Goal: Information Seeking & Learning: Learn about a topic

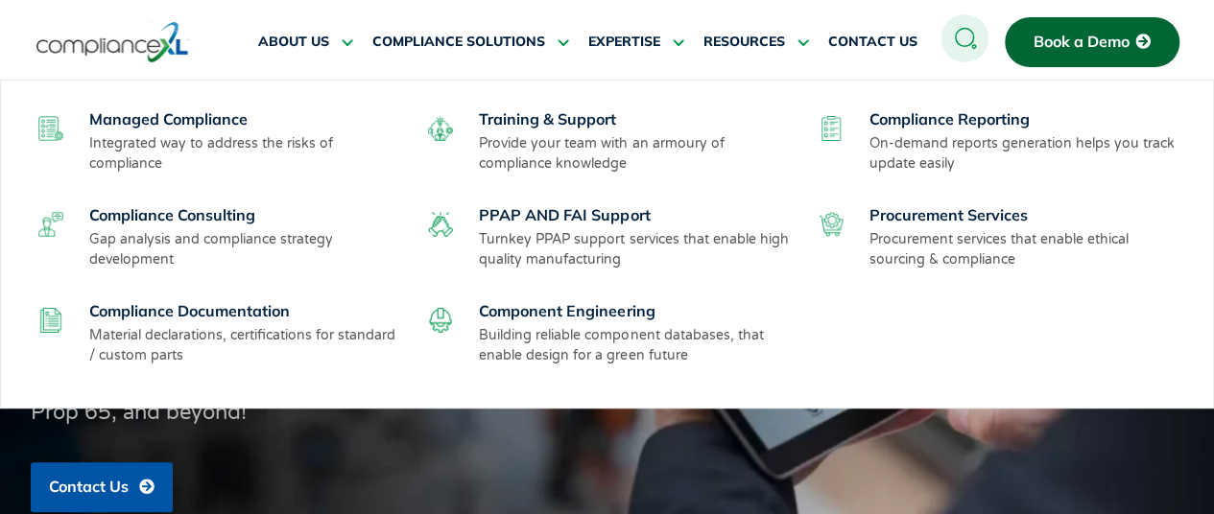
click at [166, 203] on div "Managed Compliance Integrated way to address the risks of compliance Training &…" at bounding box center [608, 244] width 1152 height 289
click at [166, 207] on link "Compliance Consulting" at bounding box center [172, 214] width 166 height 19
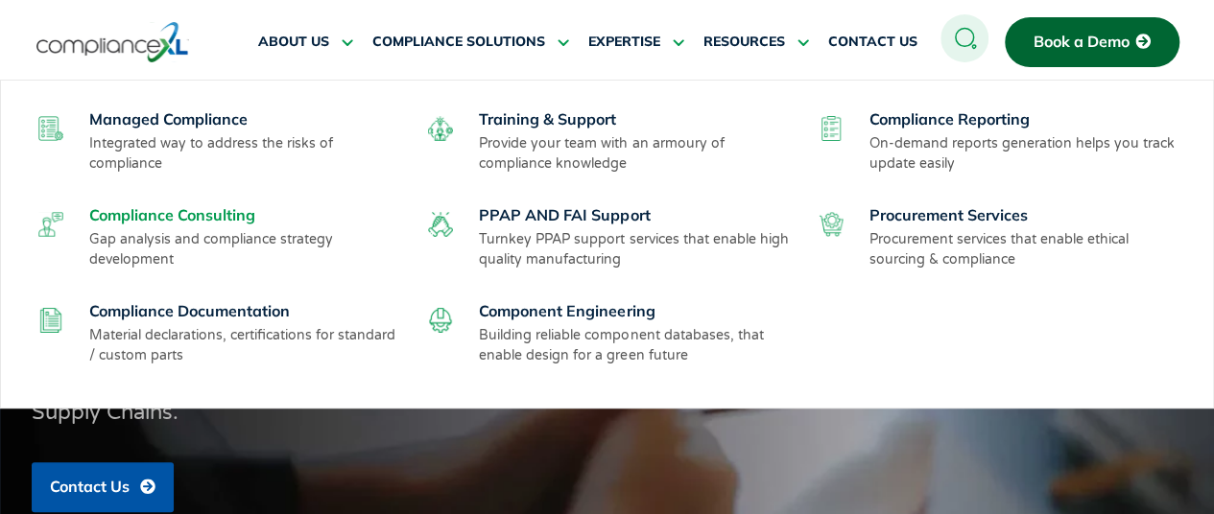
click at [154, 211] on link "Compliance Consulting" at bounding box center [172, 214] width 166 height 19
click at [935, 109] on link "Compliance Reporting" at bounding box center [949, 118] width 160 height 19
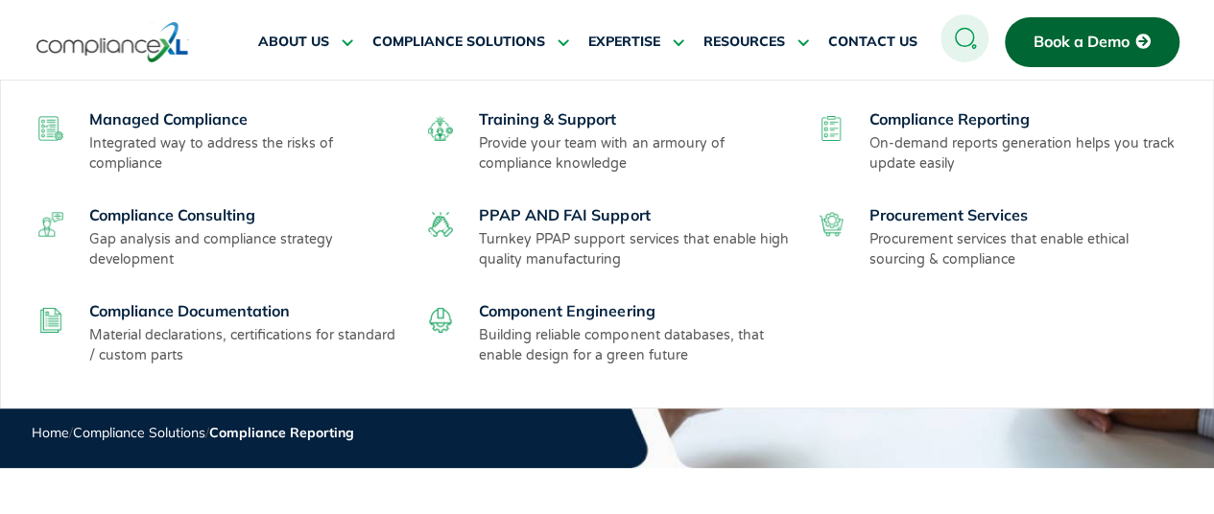
click at [188, 229] on p "Gap analysis and compliance strategy development" at bounding box center [246, 249] width 314 height 40
click at [188, 220] on link "Compliance Consulting" at bounding box center [172, 214] width 166 height 19
click at [232, 319] on link "Compliance Documentation" at bounding box center [189, 310] width 201 height 19
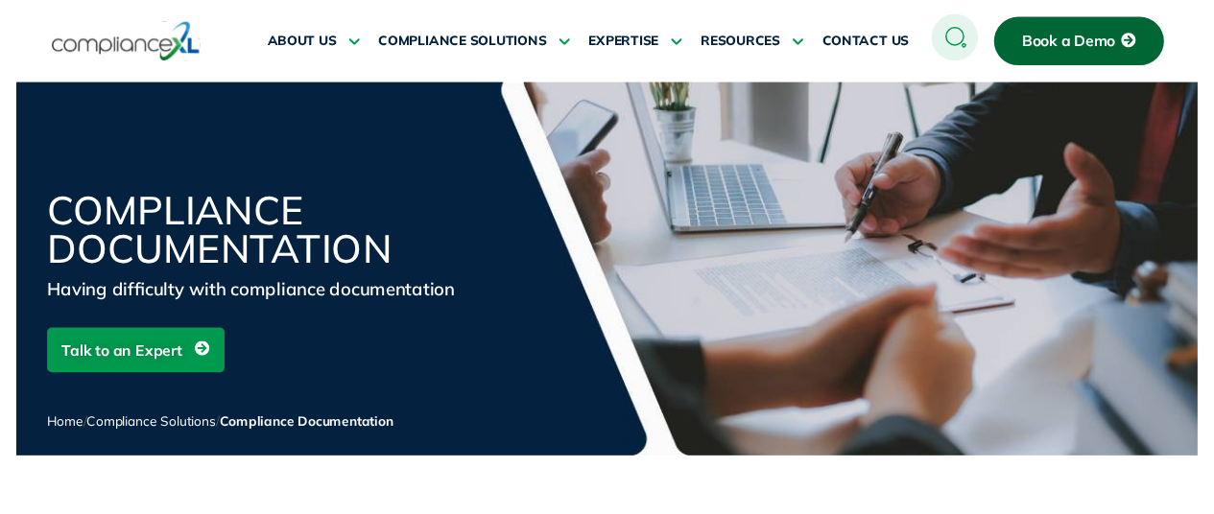
scroll to position [319, 0]
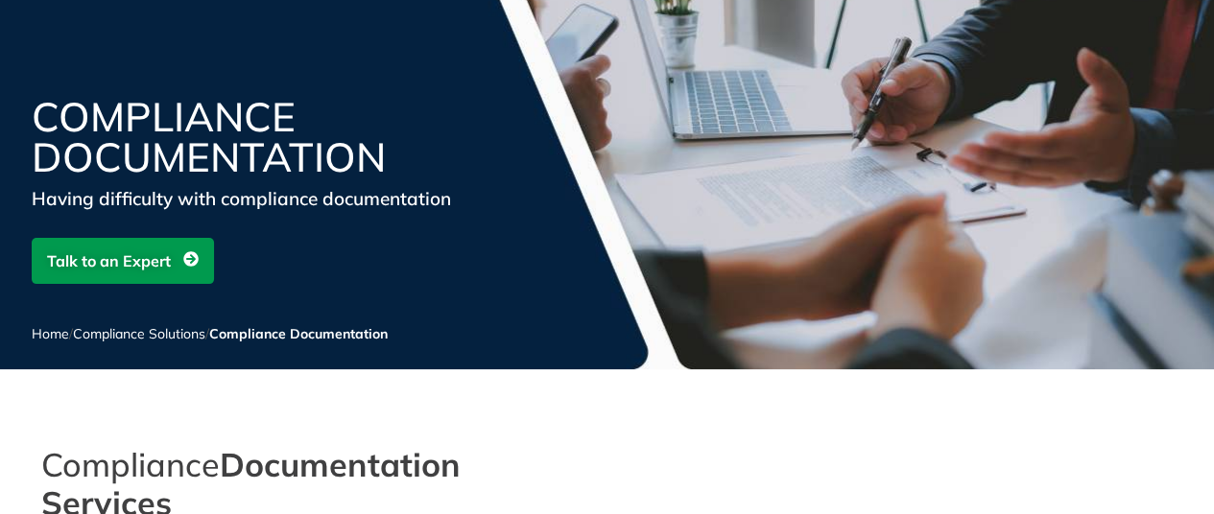
scroll to position [0, 0]
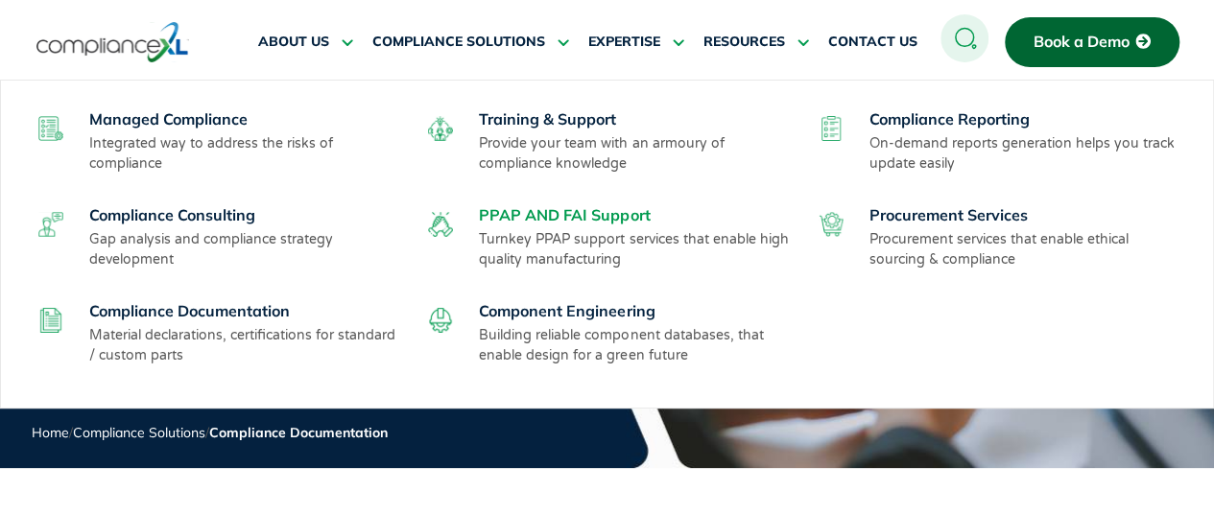
click at [564, 212] on link "PPAP AND FAI Support" at bounding box center [564, 214] width 171 height 19
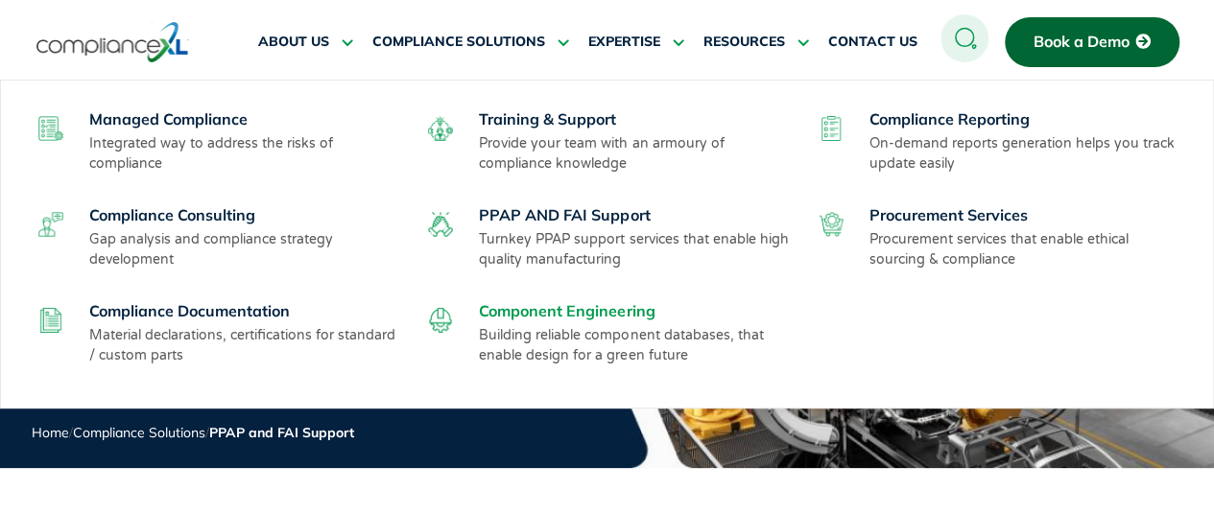
click at [575, 308] on link "Component Engineering" at bounding box center [567, 310] width 176 height 19
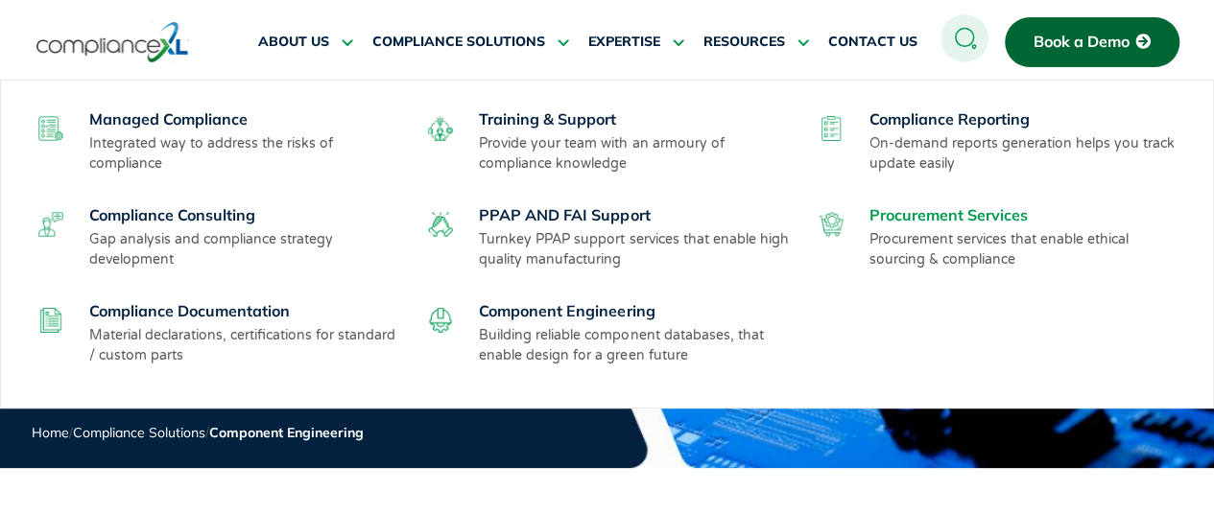
click at [942, 212] on link "Procurement Services" at bounding box center [948, 214] width 158 height 19
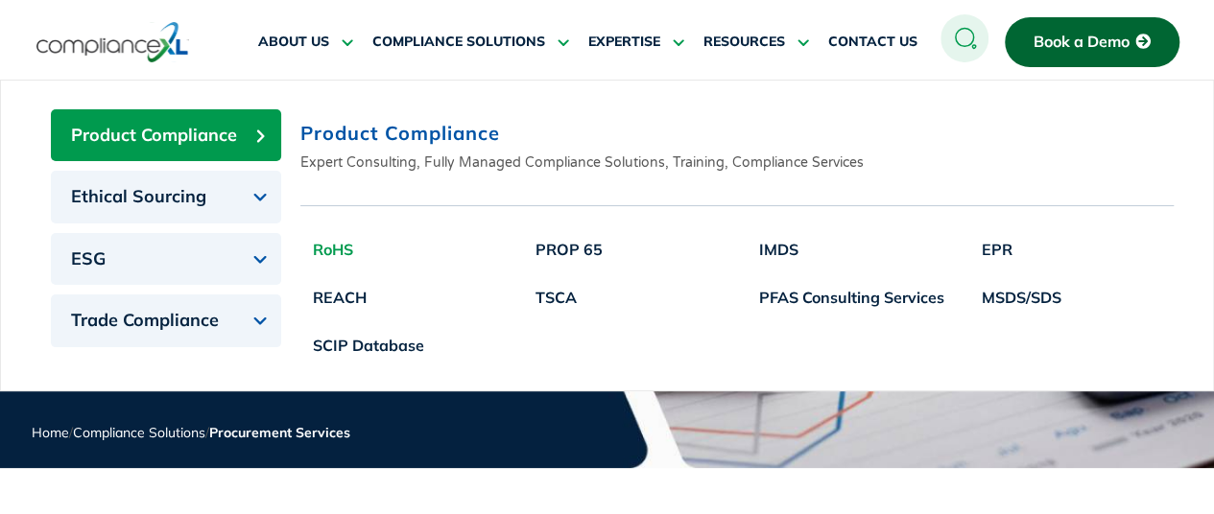
click at [331, 243] on link "RoHS" at bounding box center [368, 250] width 136 height 48
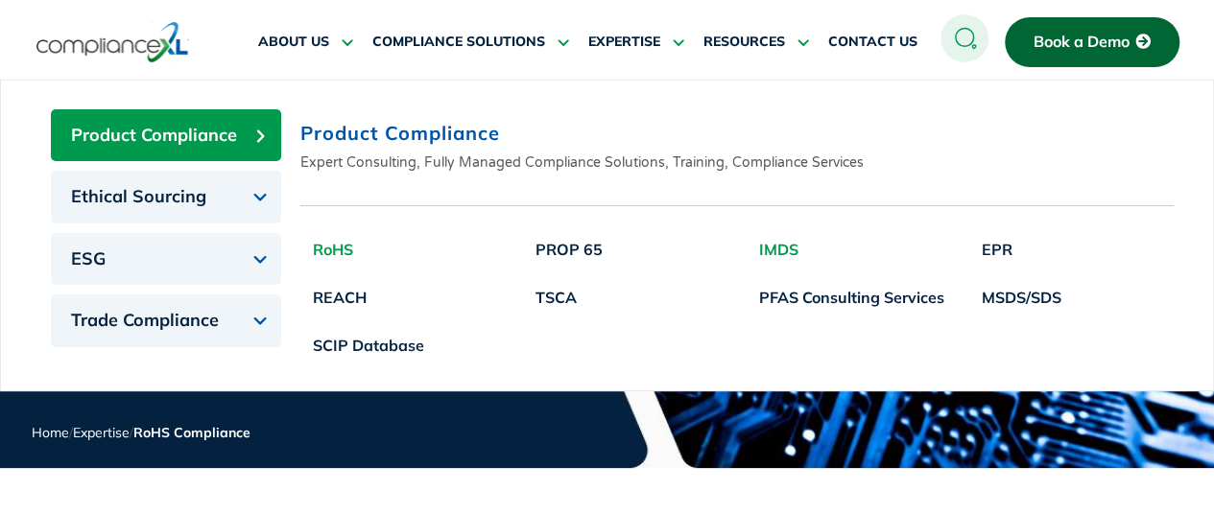
click at [782, 238] on link "IMDS" at bounding box center [852, 250] width 210 height 48
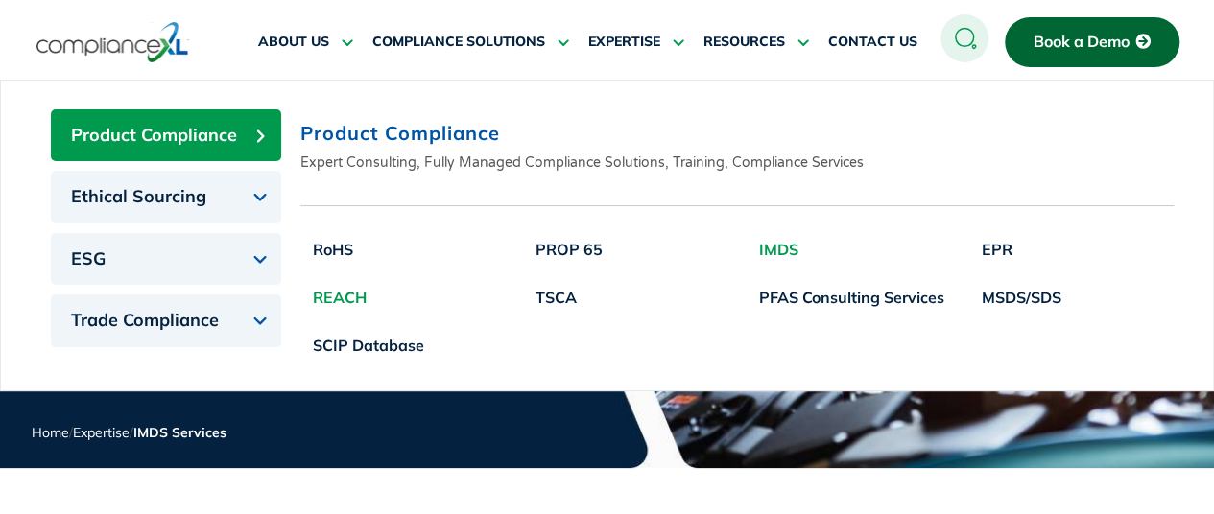
click at [330, 283] on link "REACH" at bounding box center [368, 297] width 136 height 48
click at [339, 295] on link "REACH" at bounding box center [368, 297] width 136 height 48
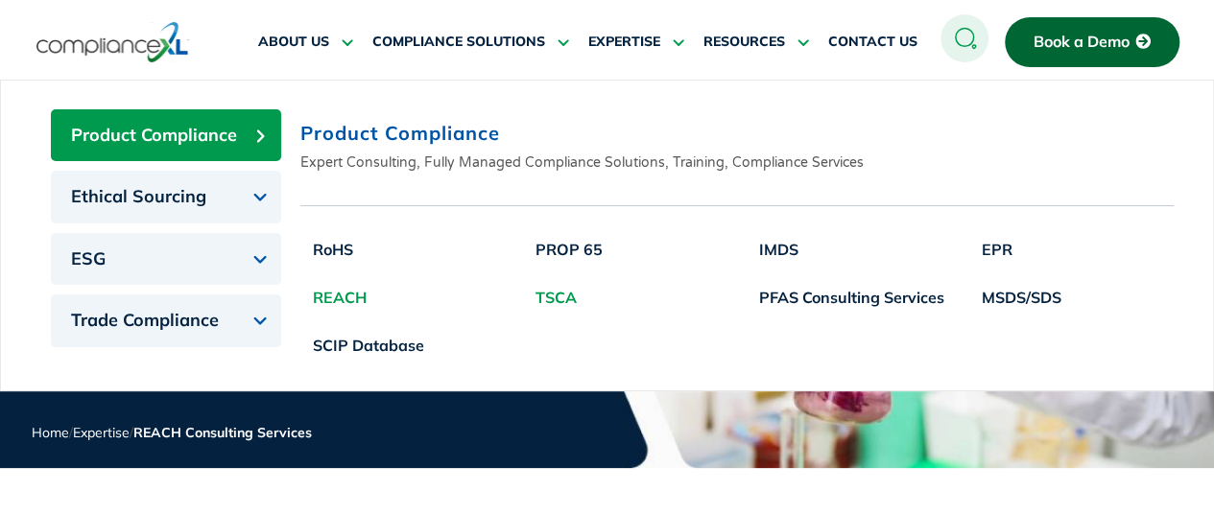
click at [554, 285] on link "TSCA" at bounding box center [569, 297] width 92 height 48
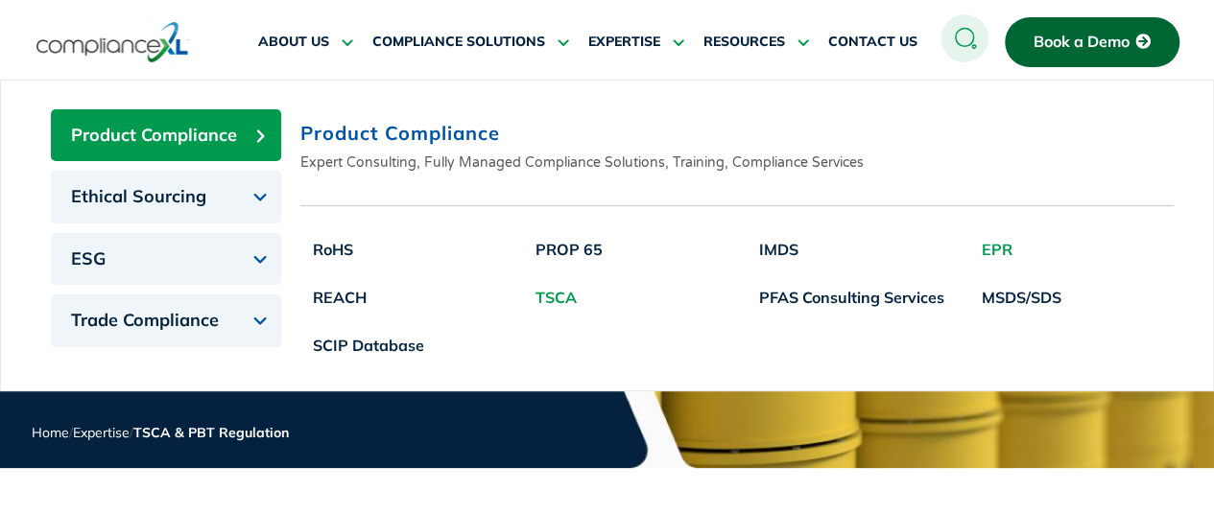
click at [996, 232] on link "EPR" at bounding box center [1021, 250] width 105 height 48
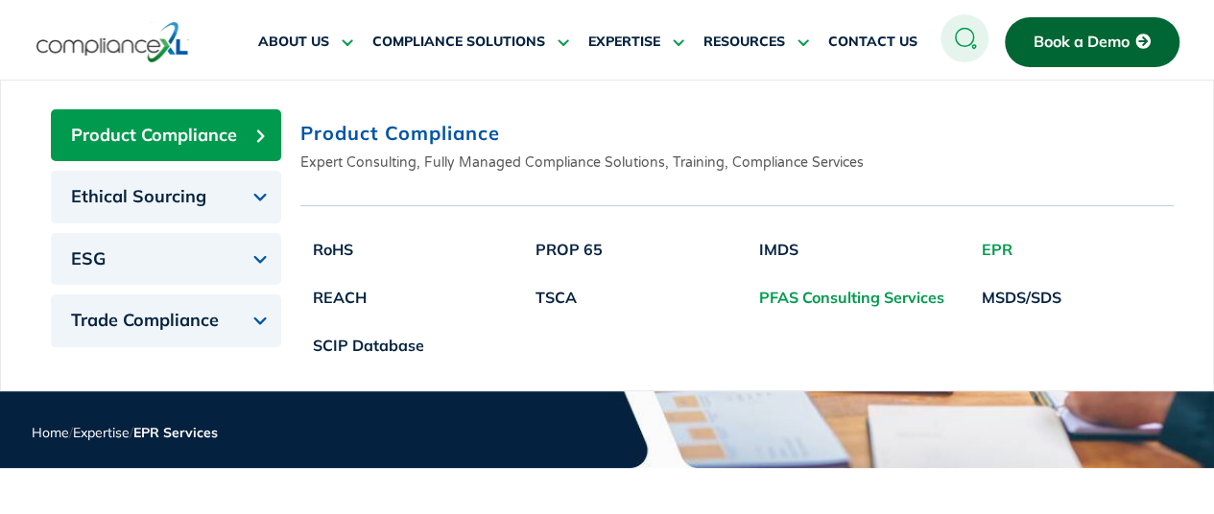
click at [808, 300] on link "PFAS Consulting Services" at bounding box center [852, 297] width 210 height 48
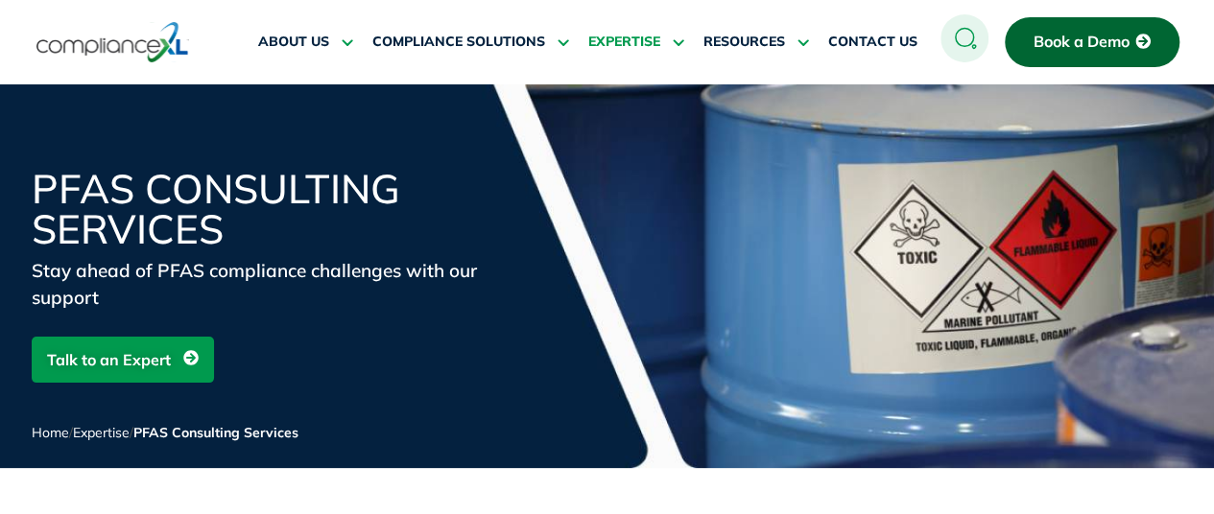
click at [676, 39] on icon at bounding box center [675, 42] width 17 height 14
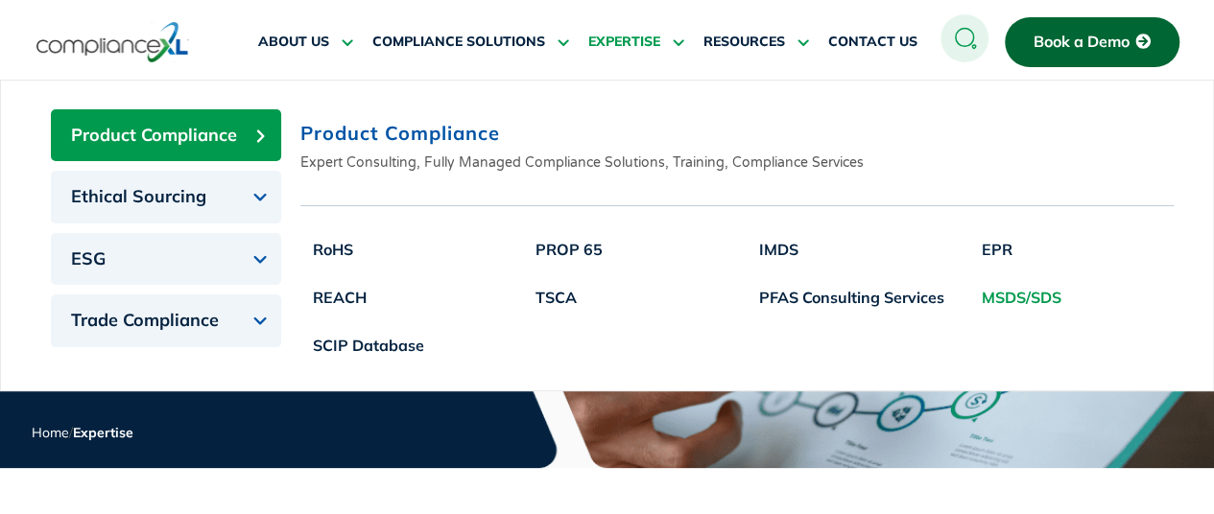
click at [1002, 299] on link "MSDS/SDS" at bounding box center [1021, 297] width 105 height 48
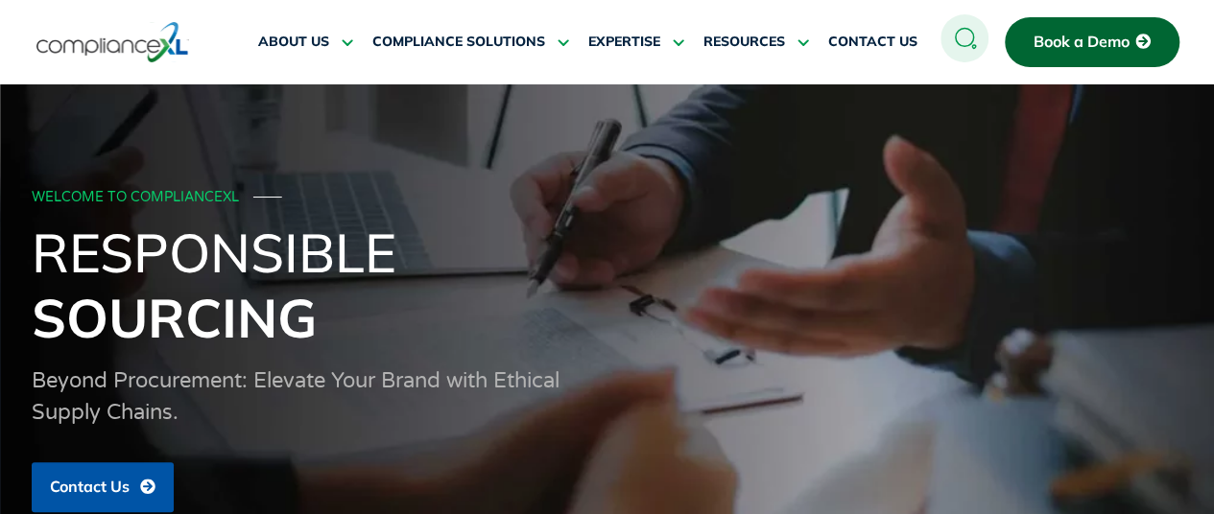
click at [1021, 204] on div "WELCOME TO COMPLIANCEXL ───" at bounding box center [605, 198] width 1146 height 16
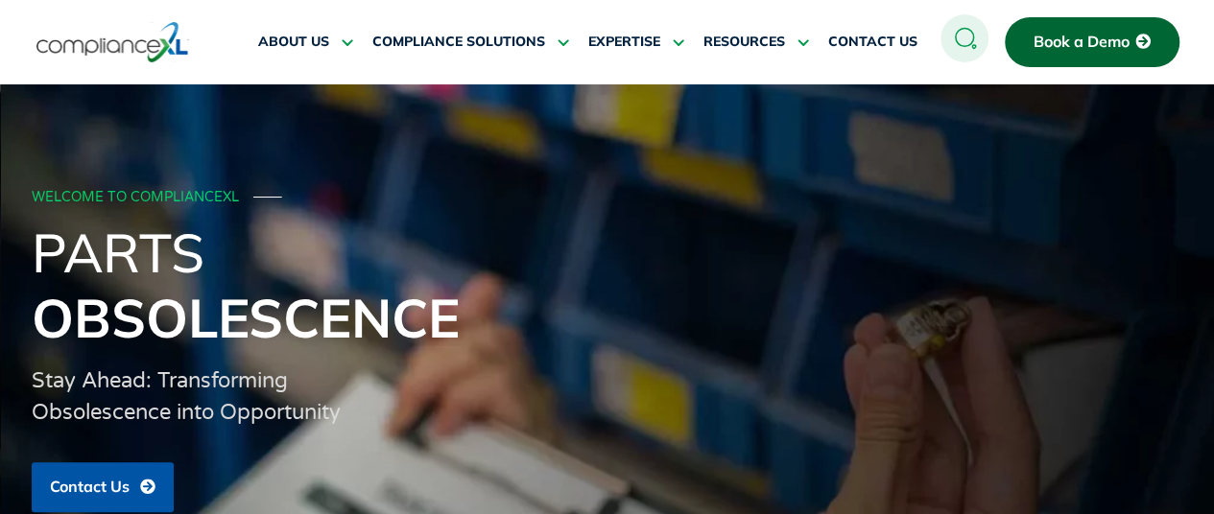
click at [980, 214] on div "WELCOME TO COMPLIANCEXL ─── Parts Obsolescence Stay Ahead: Transforming Obsoles…" at bounding box center [608, 349] width 1152 height 348
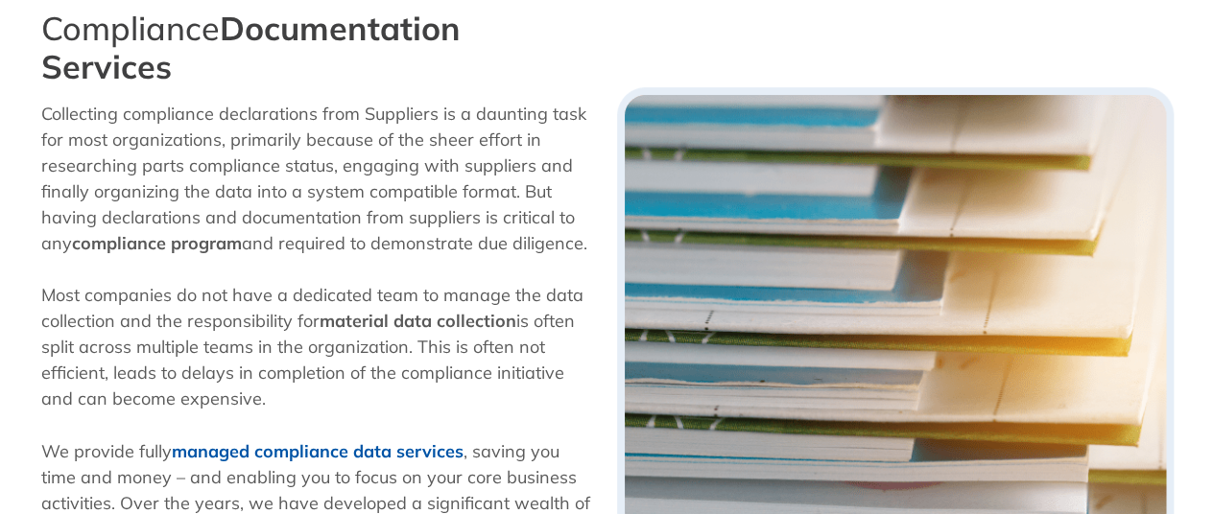
scroll to position [576, 0]
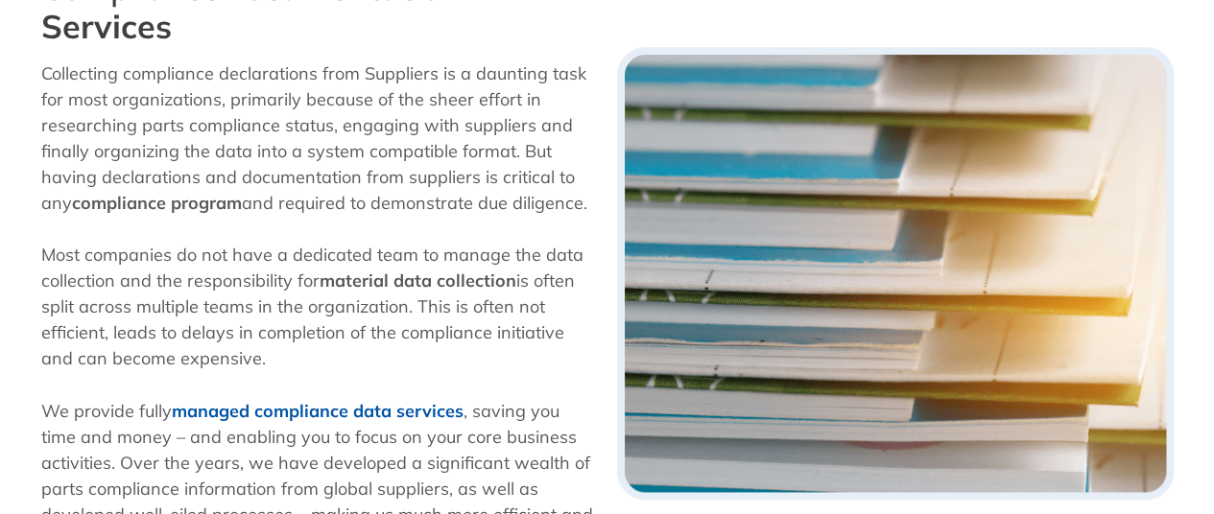
click at [199, 237] on div "Collecting compliance declarations from Suppliers is a daunting task for most o…" at bounding box center [319, 144] width 557 height 190
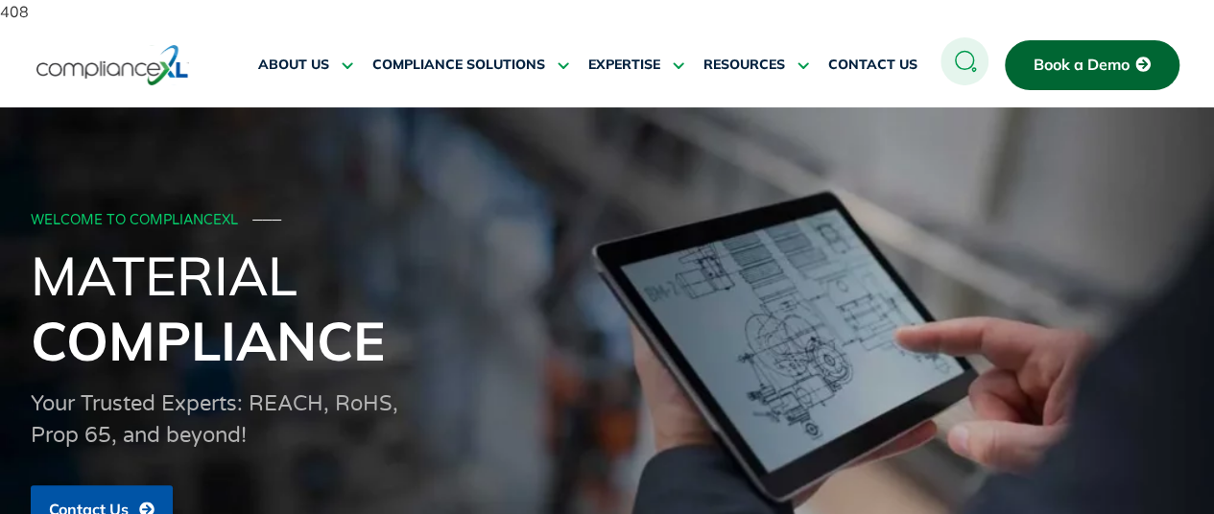
click at [967, 266] on h1 "Material Compliance" at bounding box center [607, 308] width 1152 height 131
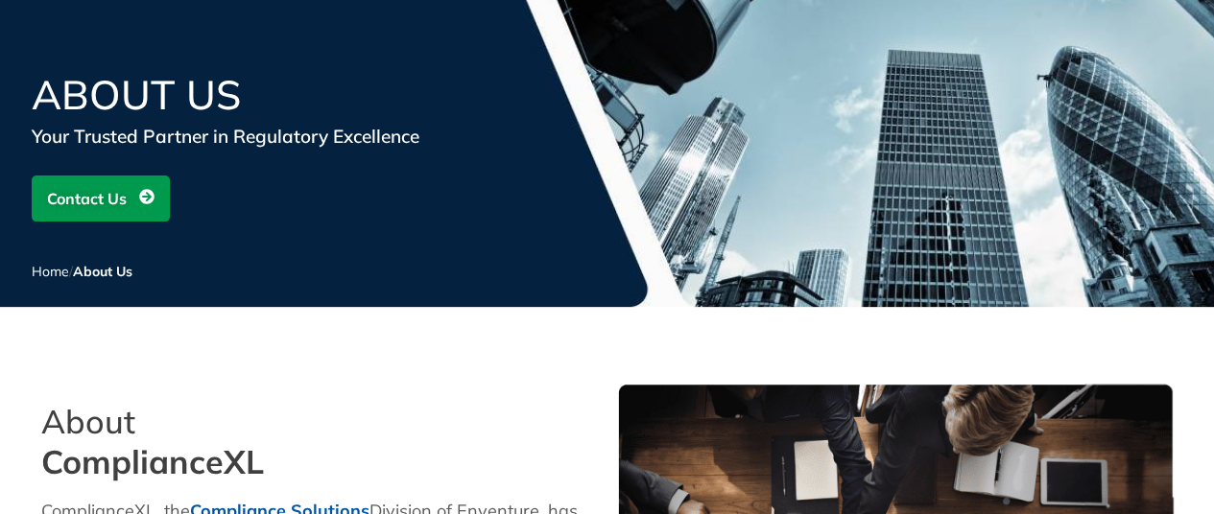
scroll to position [96, 0]
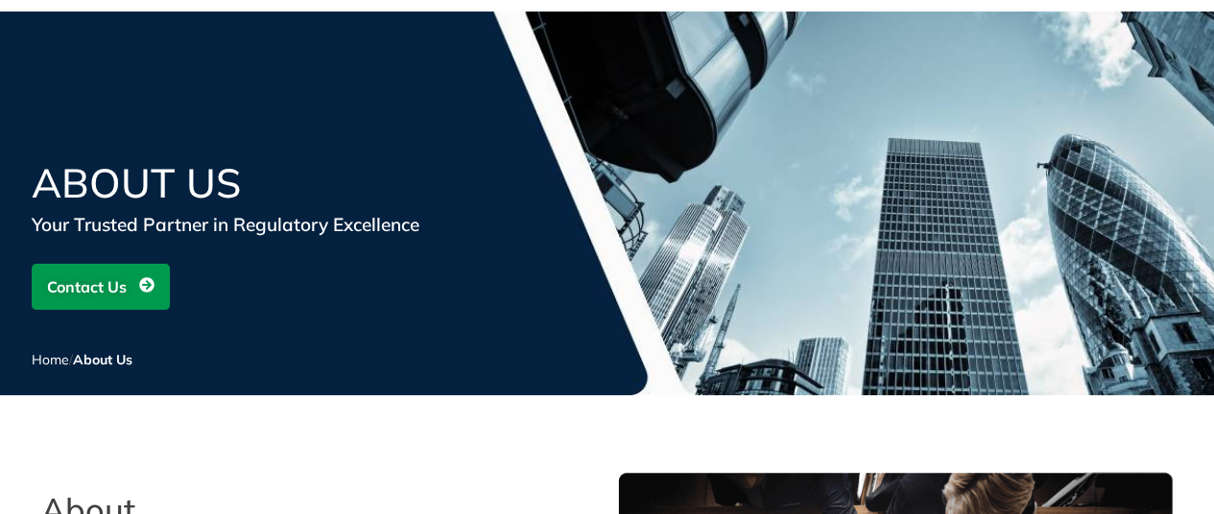
click at [218, 450] on div "About Us Your Trusted Partner in Regulatory Excellence Contact Us Home / About …" at bounding box center [607, 237] width 1214 height 451
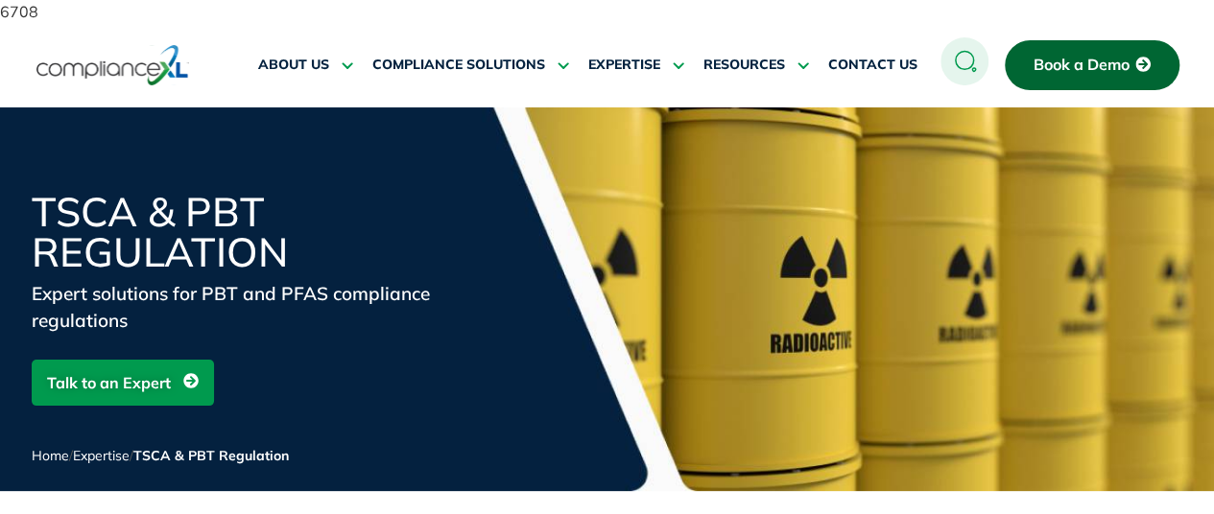
click at [923, 42] on ul "ABOUT US Executive Team Meet Our Executive Team Leading the Way Leadership Insi…" at bounding box center [588, 65] width 684 height 46
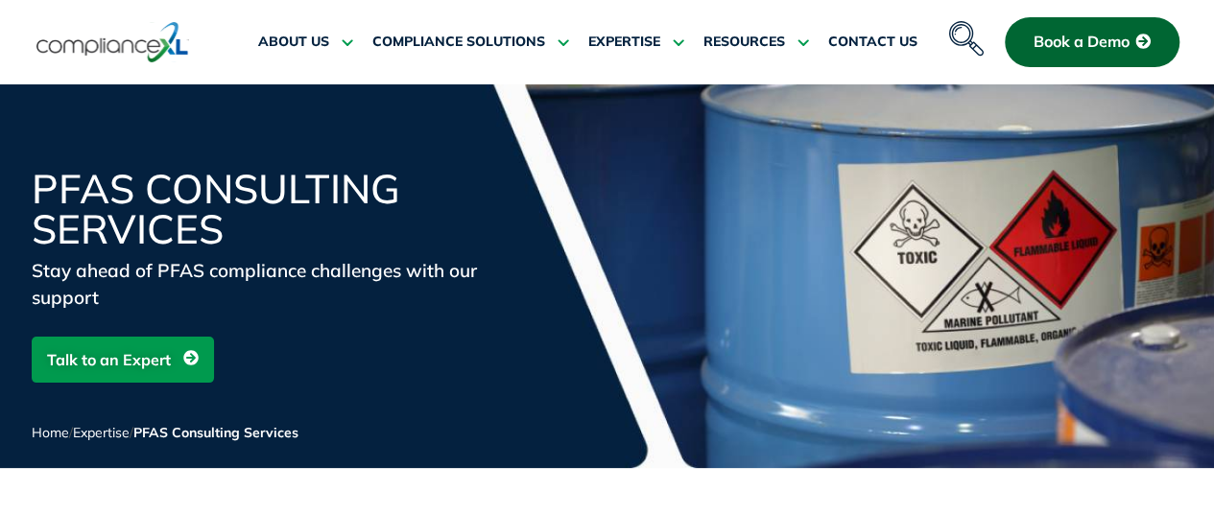
click at [971, 35] on icon "navsearch-button" at bounding box center [966, 38] width 35 height 35
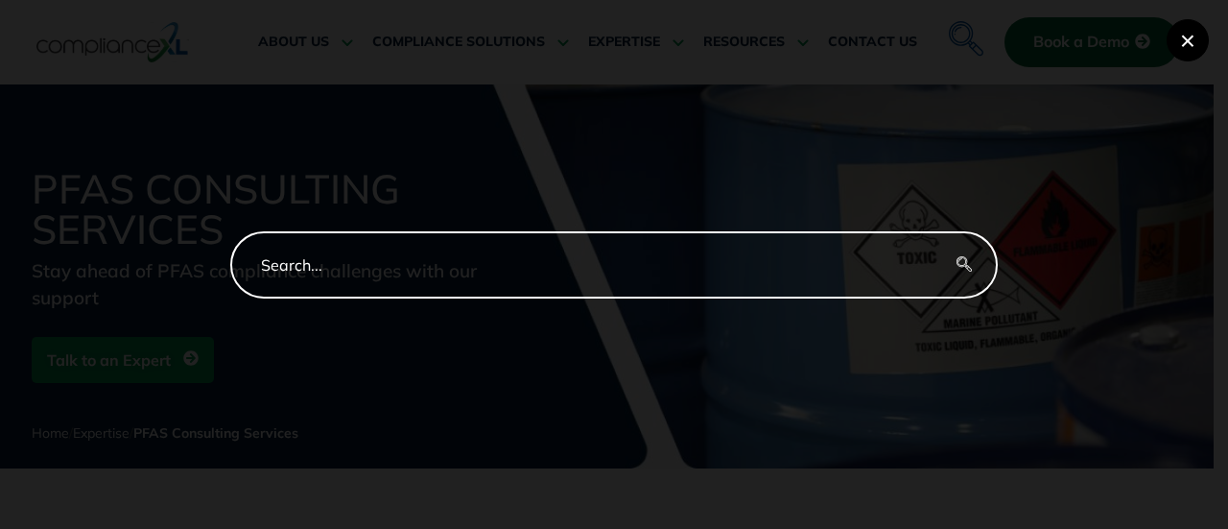
click at [1178, 53] on button "×" at bounding box center [1188, 40] width 42 height 42
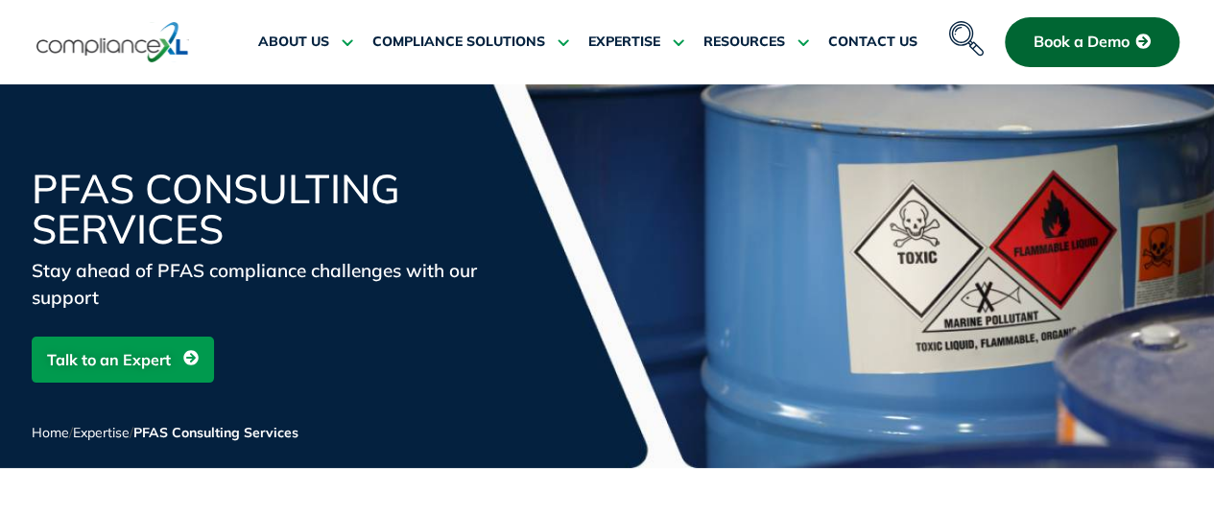
click at [961, 32] on icon "navsearch-button" at bounding box center [966, 38] width 35 height 35
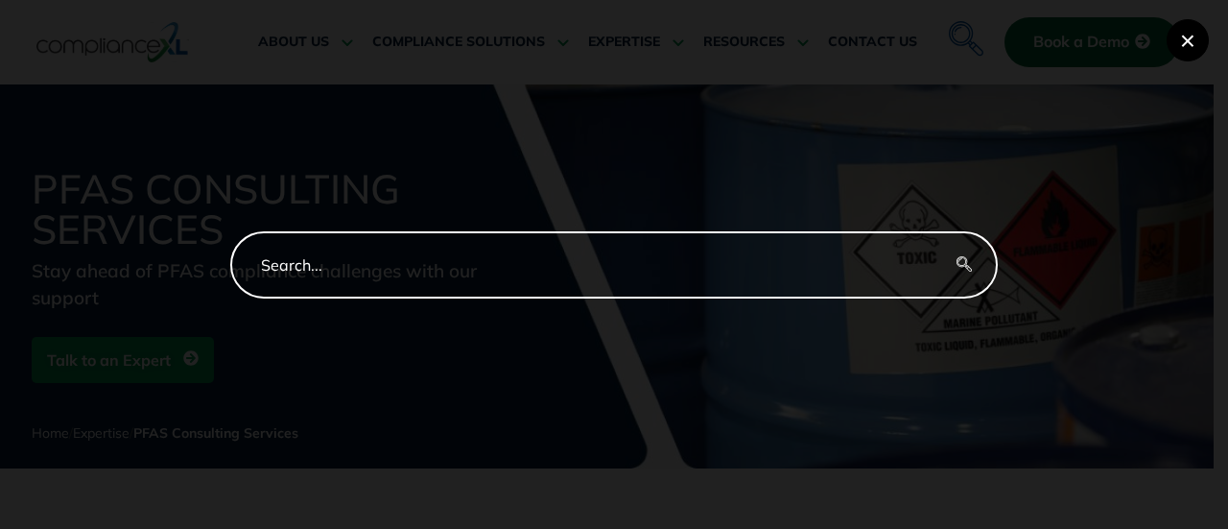
click at [1174, 47] on button "×" at bounding box center [1188, 40] width 42 height 42
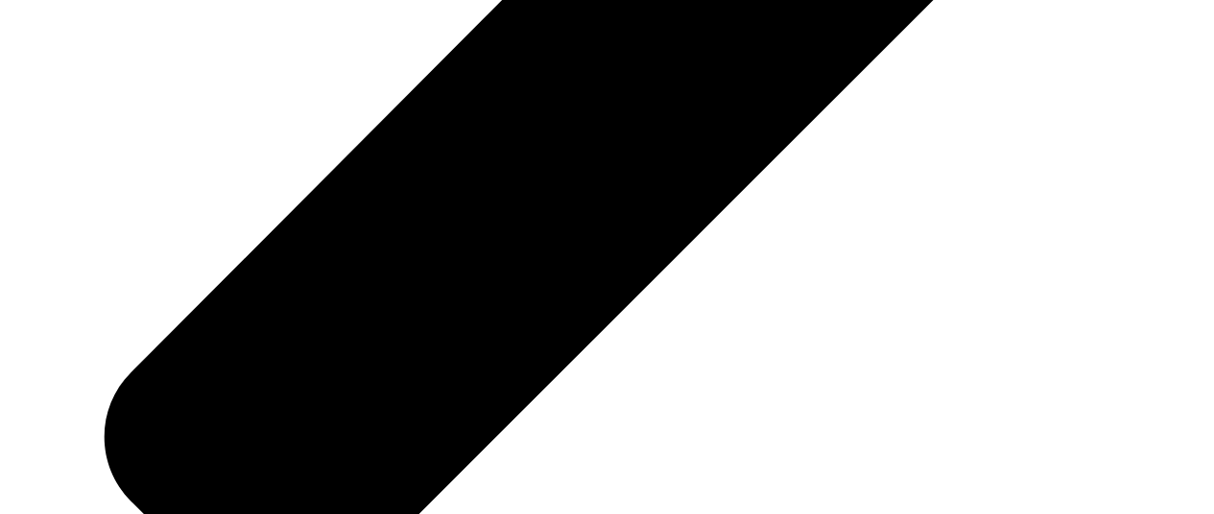
scroll to position [13626, 0]
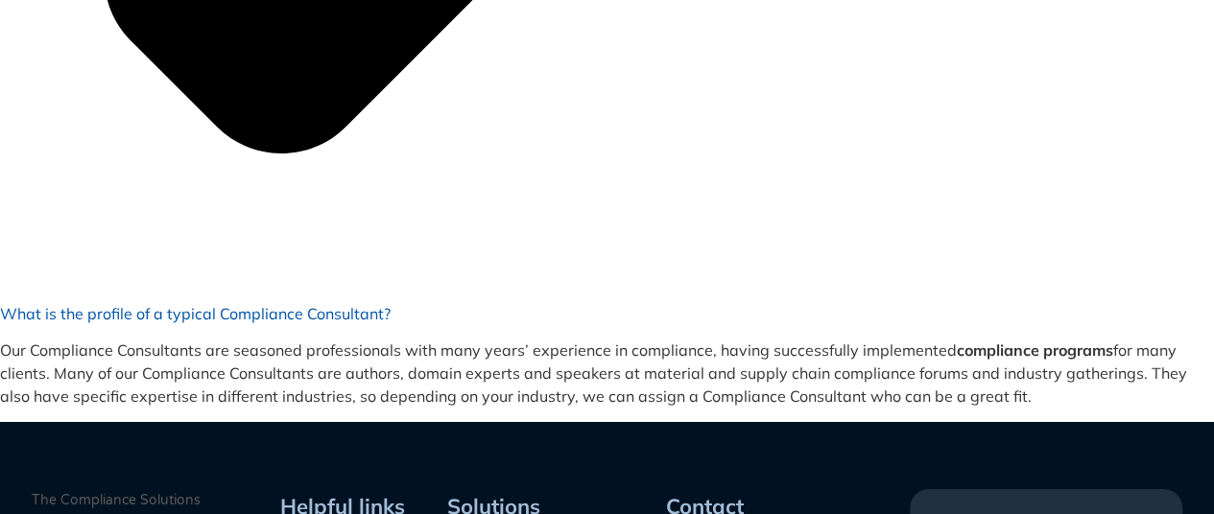
scroll to position [13993, 0]
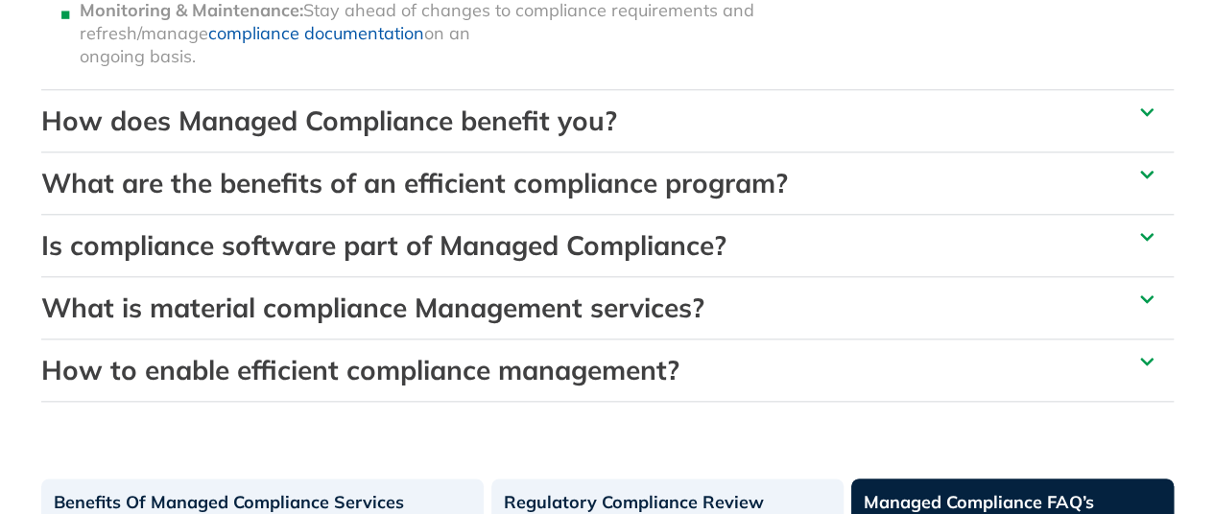
scroll to position [852, 0]
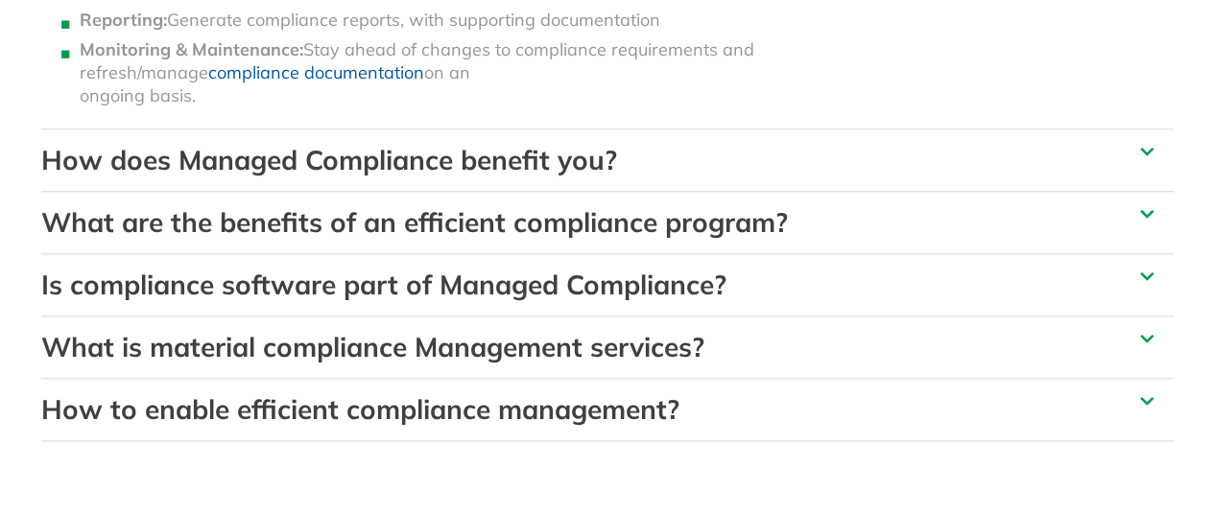
click at [1151, 148] on icon at bounding box center [1146, 152] width 13 height 8
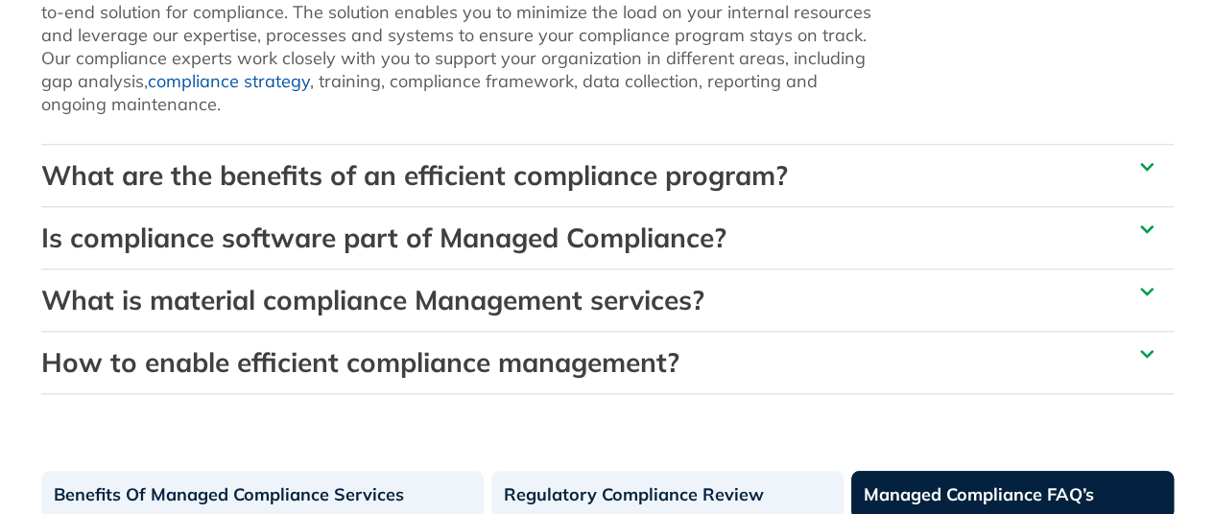
scroll to position [611, 0]
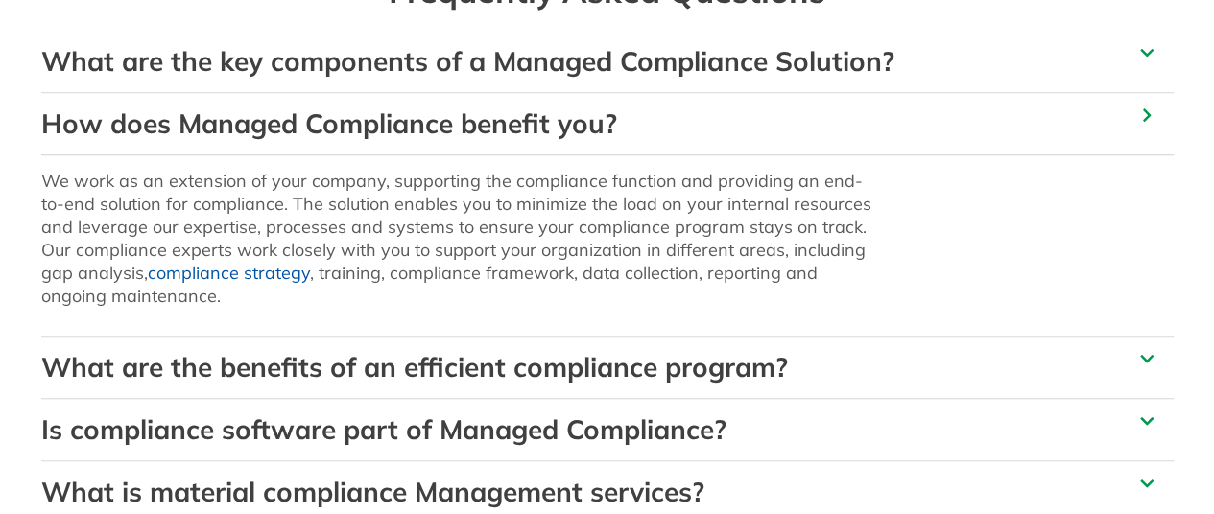
click at [1137, 222] on div "We work as an extension of your company, supporting the compliance function and…" at bounding box center [607, 244] width 1132 height 181
